Goal: Check status: Check status

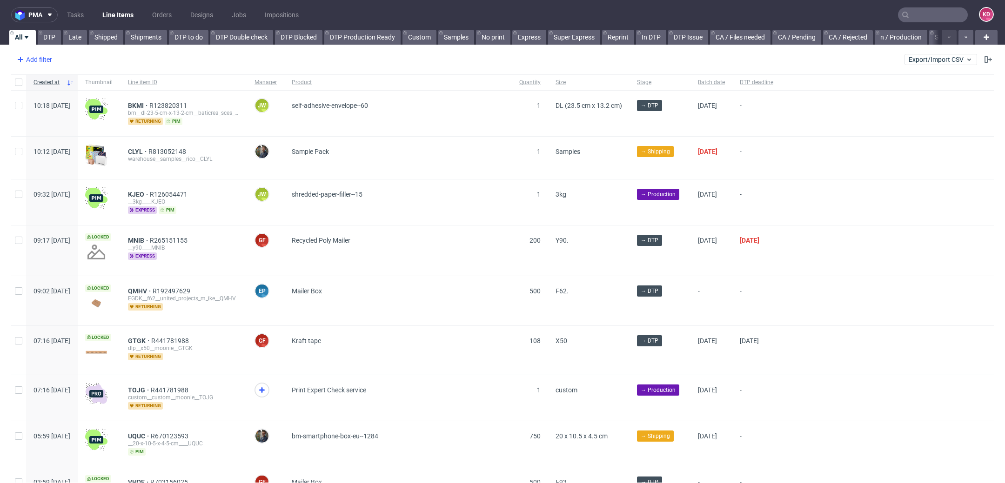
click at [45, 61] on div "Add filter" at bounding box center [33, 59] width 41 height 15
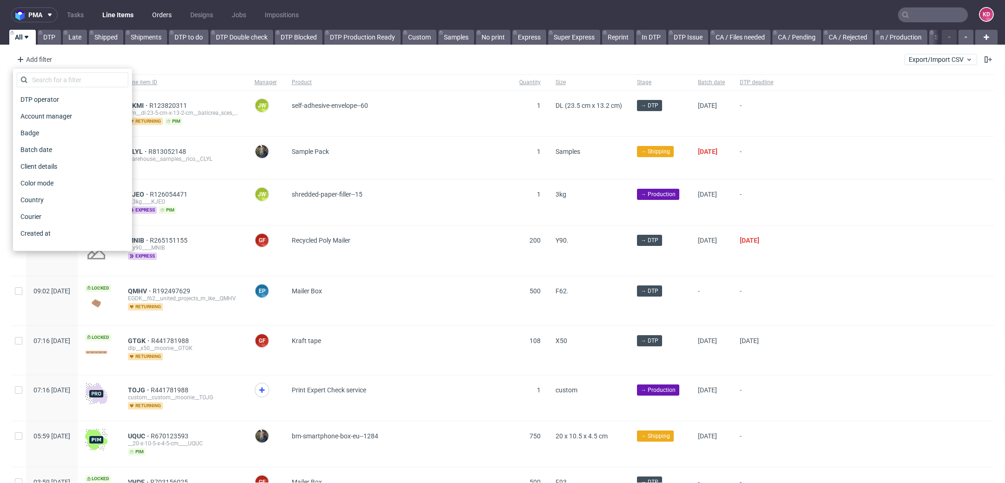
click at [166, 12] on link "Orders" at bounding box center [162, 14] width 31 height 15
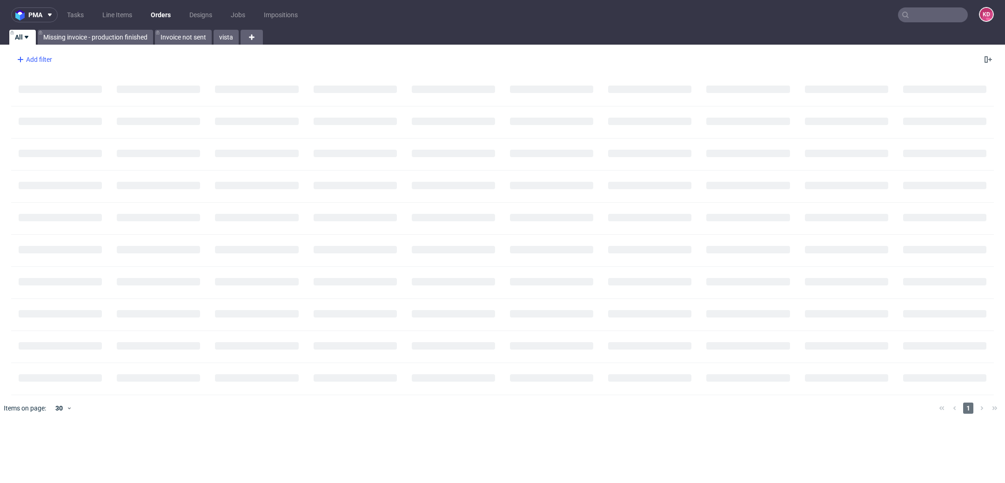
click at [52, 57] on div "Add filter" at bounding box center [33, 59] width 41 height 15
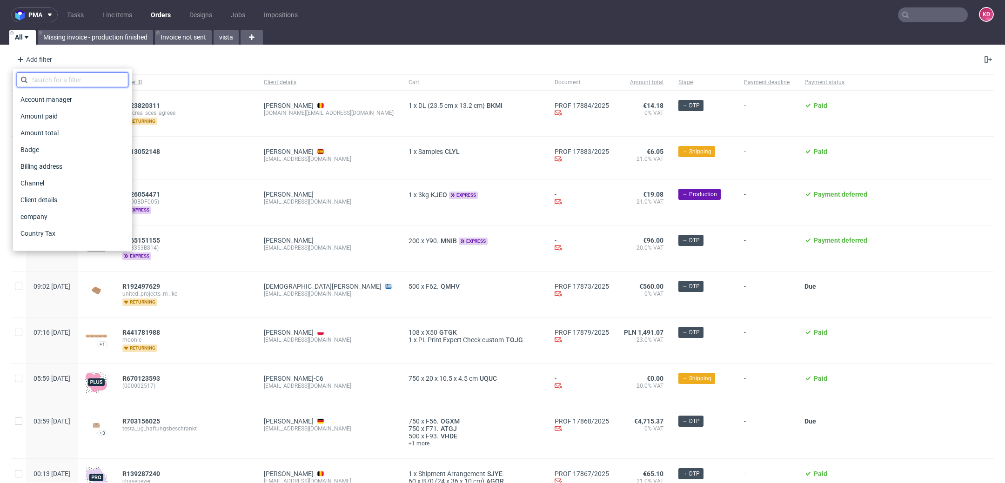
click at [58, 80] on input "text" at bounding box center [73, 80] width 112 height 15
type input "i"
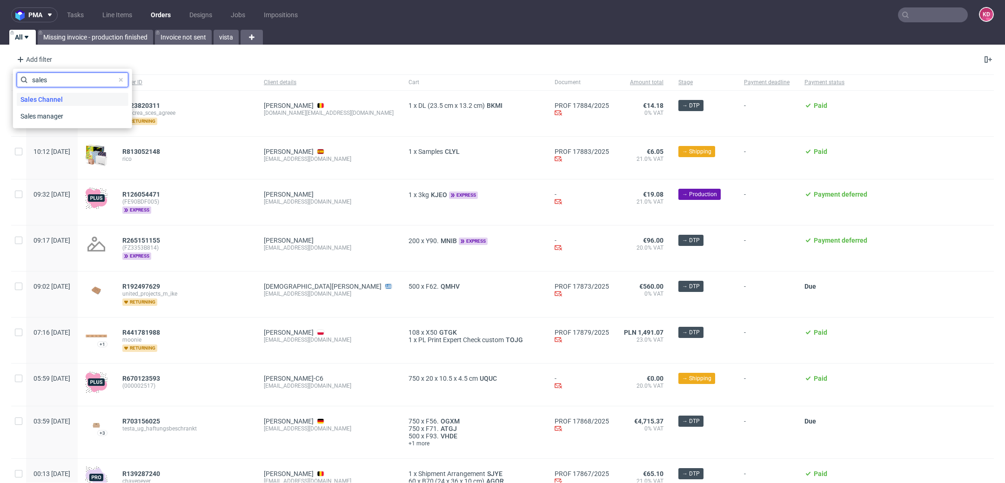
type input "sales"
click at [63, 96] on span "Sales Channel" at bounding box center [42, 99] width 50 height 13
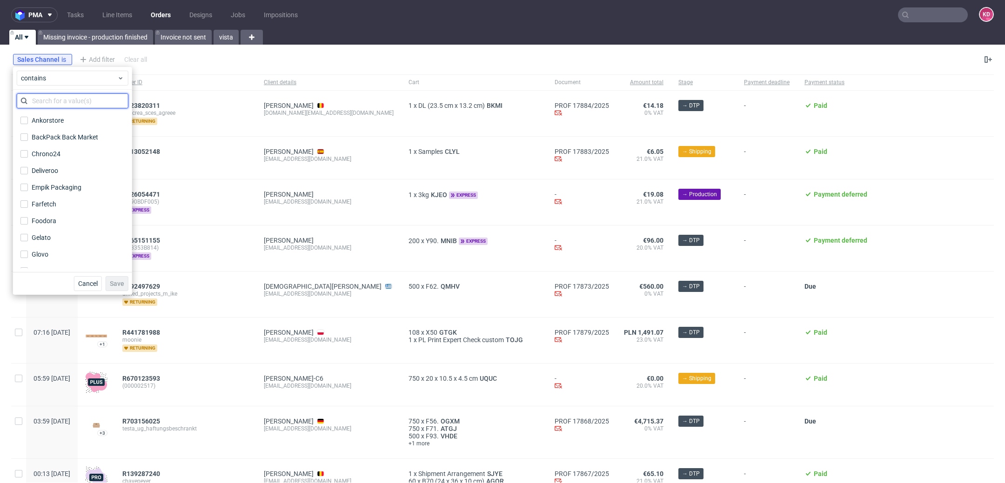
click at [57, 97] on input "text" at bounding box center [73, 101] width 112 height 15
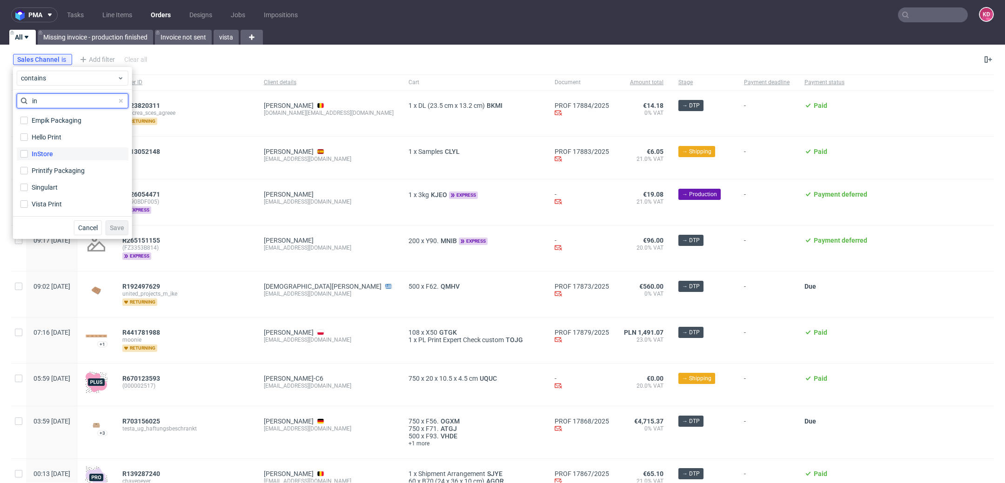
type input "in"
click at [58, 153] on label "InStore" at bounding box center [73, 153] width 112 height 13
click at [28, 153] on input "InStore" at bounding box center [23, 153] width 7 height 7
checkbox input "true"
click at [112, 220] on div "Cancel Save" at bounding box center [72, 227] width 119 height 23
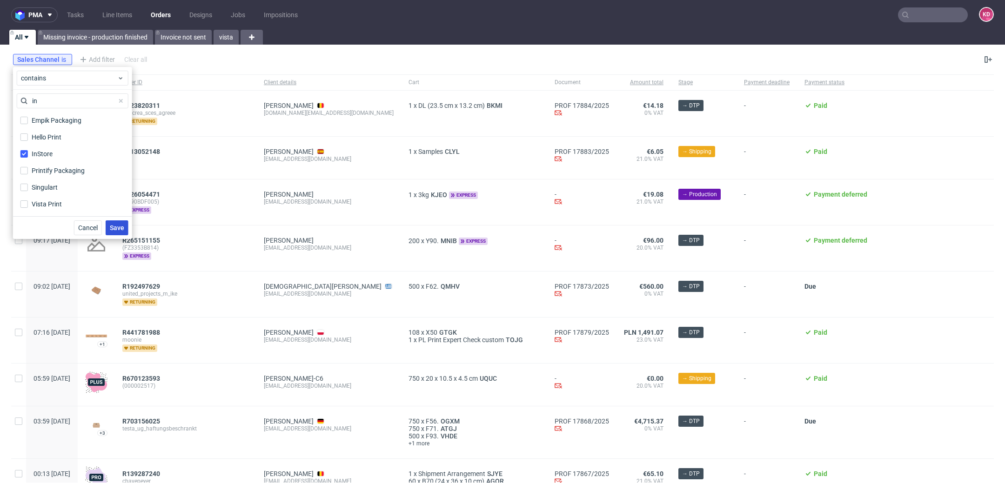
click at [118, 225] on span "Save" at bounding box center [117, 228] width 14 height 7
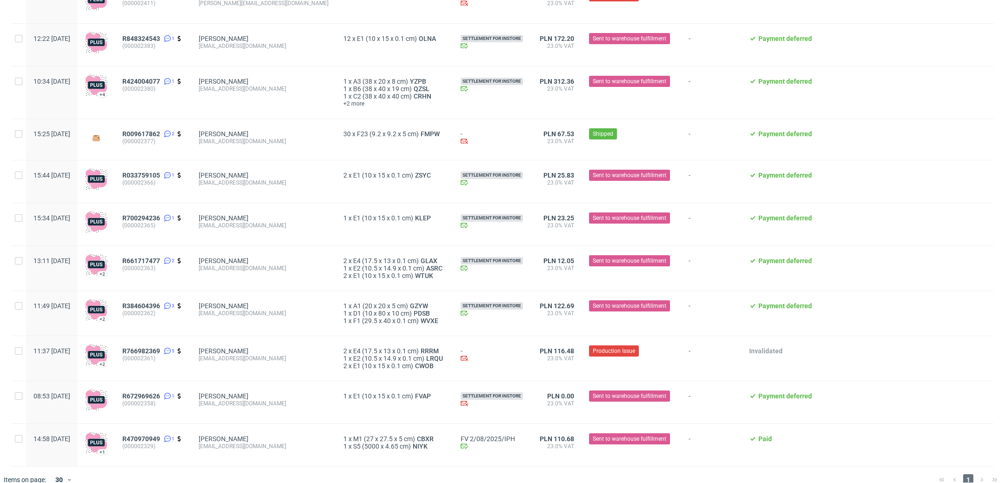
scroll to position [673, 0]
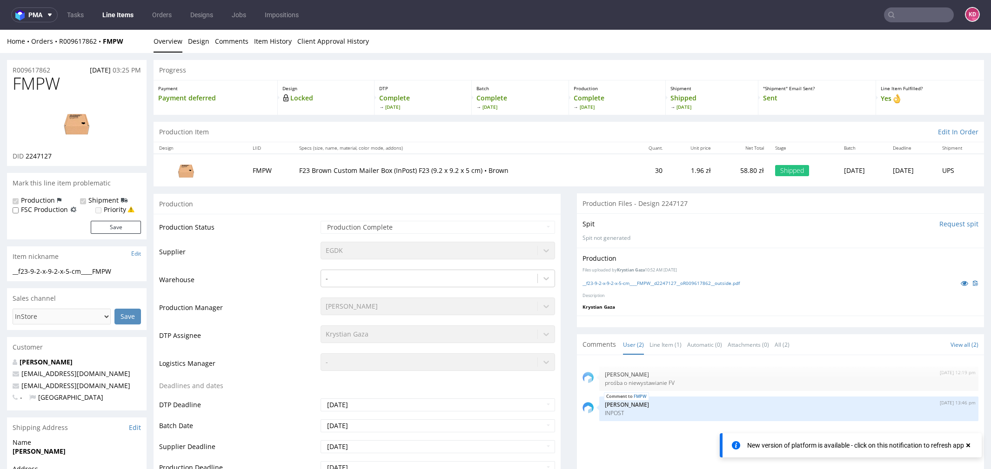
scroll to position [872, 0]
